Goal: Navigation & Orientation: Find specific page/section

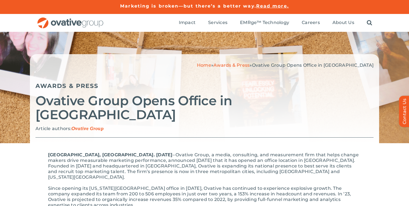
click at [75, 34] on div "Home » Awards & Press » Ovative Group Opens Office in [GEOGRAPHIC_DATA] Awards …" at bounding box center [204, 88] width 409 height 112
click at [75, 27] on img "OG_Full_horizontal_RGB" at bounding box center [70, 22] width 67 height 11
